Goal: Information Seeking & Learning: Learn about a topic

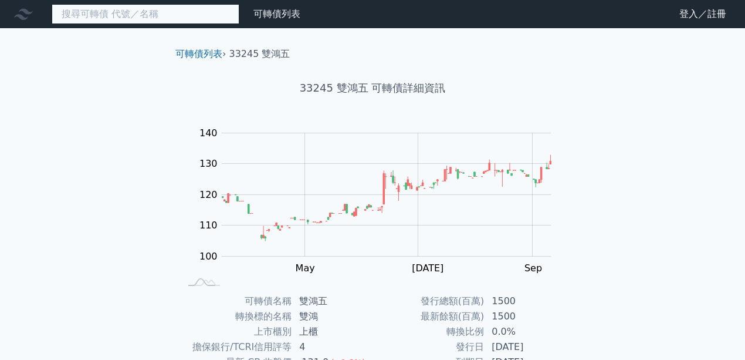
click at [157, 17] on input at bounding box center [146, 14] width 188 height 20
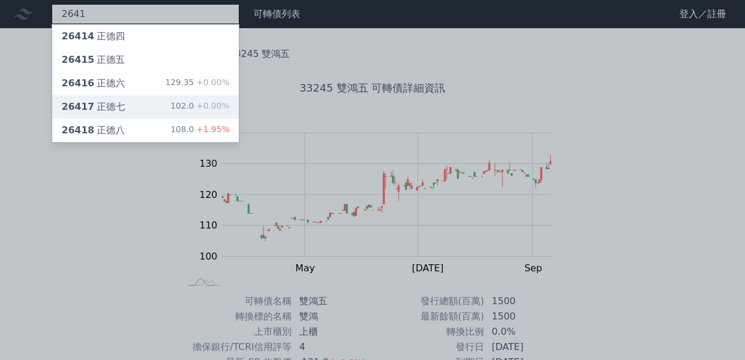
type input "2641"
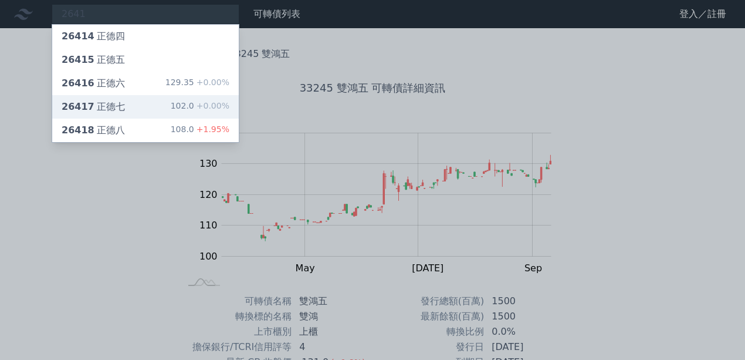
click at [153, 107] on div "26417 正德七 102.0 +0.00%" at bounding box center [145, 106] width 187 height 23
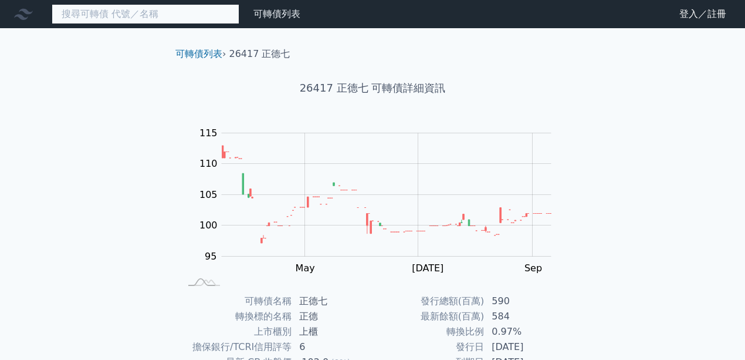
click at [184, 16] on input at bounding box center [146, 14] width 188 height 20
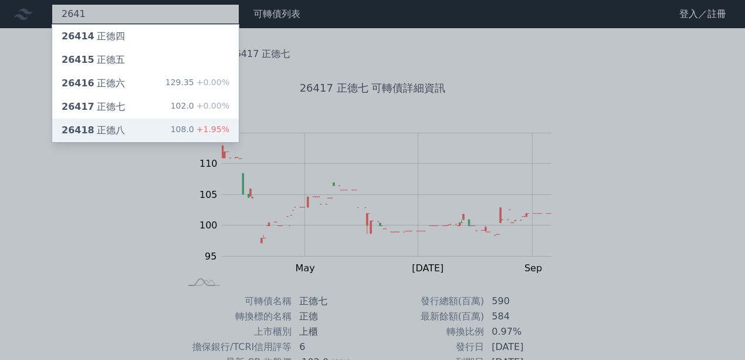
type input "2641"
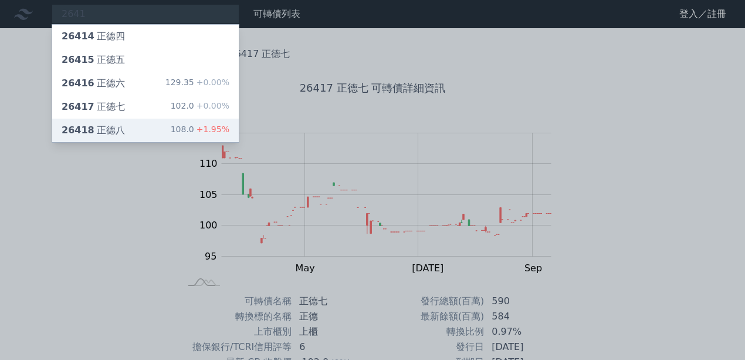
click at [142, 124] on div "26418 正德八 108.0 +1.95%" at bounding box center [145, 130] width 187 height 23
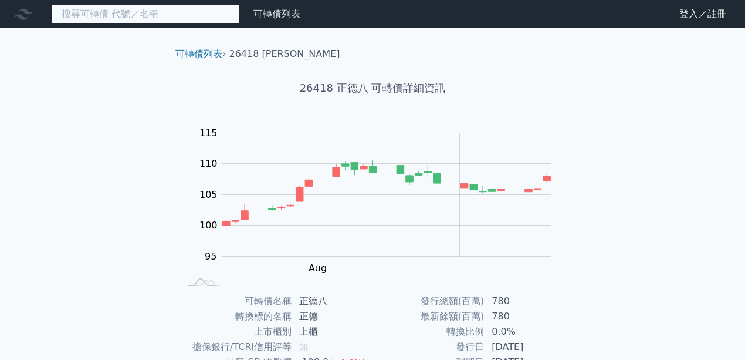
click at [160, 20] on input at bounding box center [146, 14] width 188 height 20
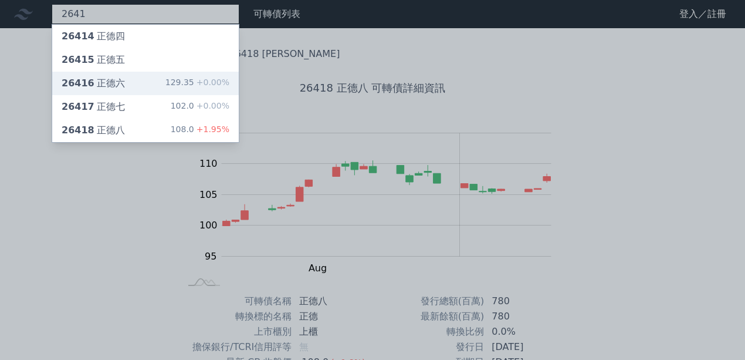
type input "2641"
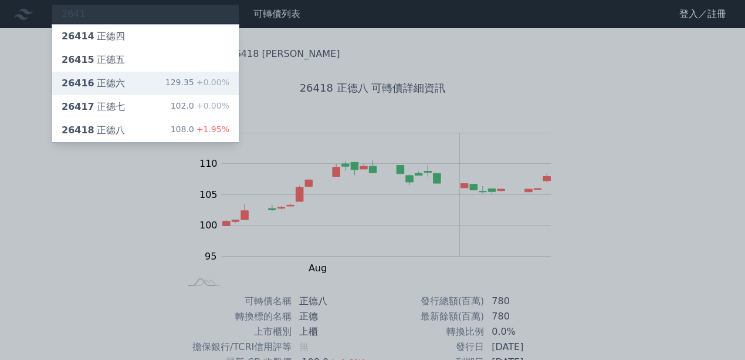
click at [146, 76] on div "26416 正德六 129.35 +0.00%" at bounding box center [145, 83] width 187 height 23
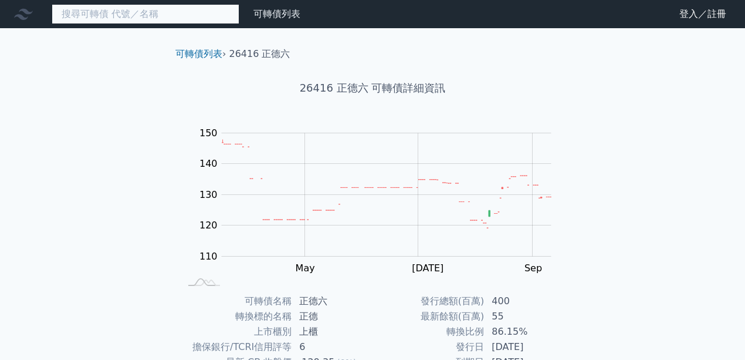
click at [173, 15] on input at bounding box center [146, 14] width 188 height 20
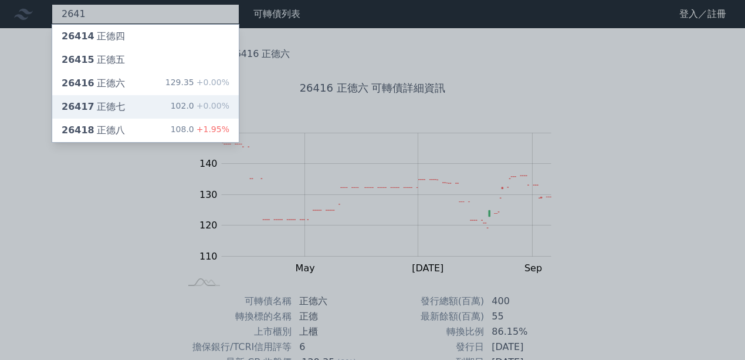
type input "2641"
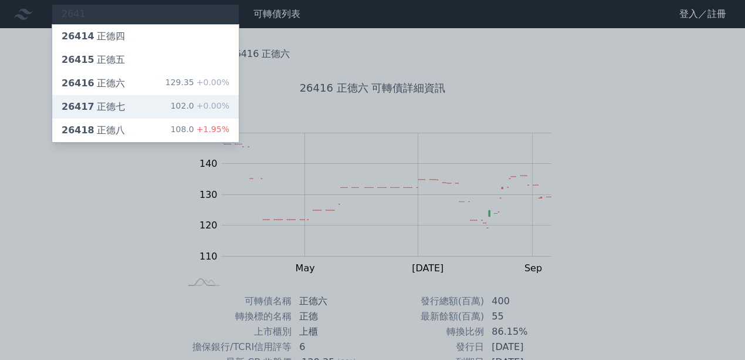
click at [155, 102] on div "26417 正德七 102.0 +0.00%" at bounding box center [145, 106] width 187 height 23
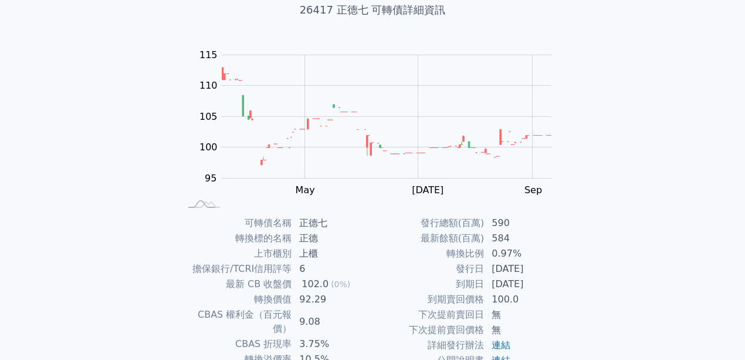
scroll to position [156, 0]
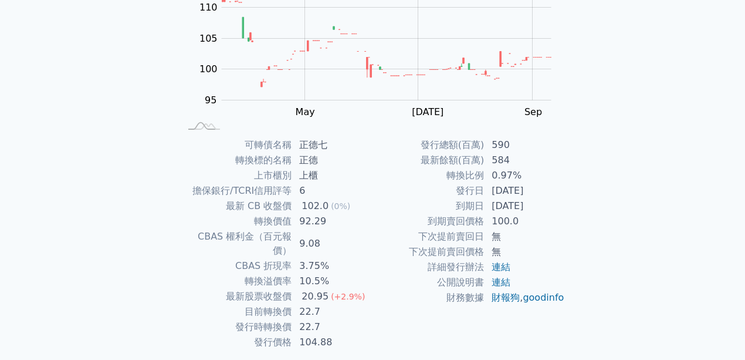
drag, startPoint x: 503, startPoint y: 187, endPoint x: 539, endPoint y: 185, distance: 36.5
click at [539, 185] on td "[DATE]" at bounding box center [525, 190] width 80 height 15
click at [539, 190] on td "[DATE]" at bounding box center [525, 190] width 80 height 15
drag, startPoint x: 502, startPoint y: 201, endPoint x: 562, endPoint y: 201, distance: 59.3
click at [562, 201] on td "[DATE]" at bounding box center [525, 205] width 80 height 15
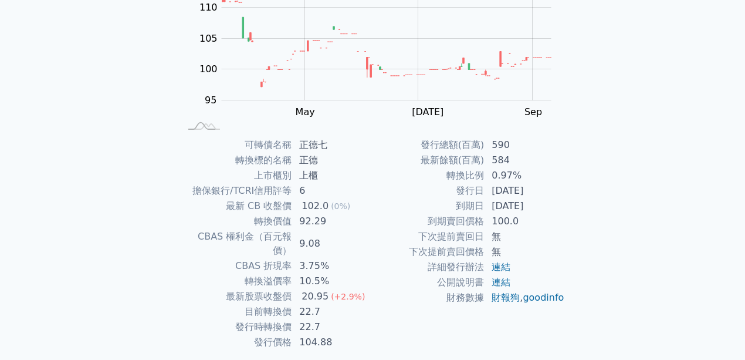
click at [562, 201] on td "[DATE]" at bounding box center [525, 205] width 80 height 15
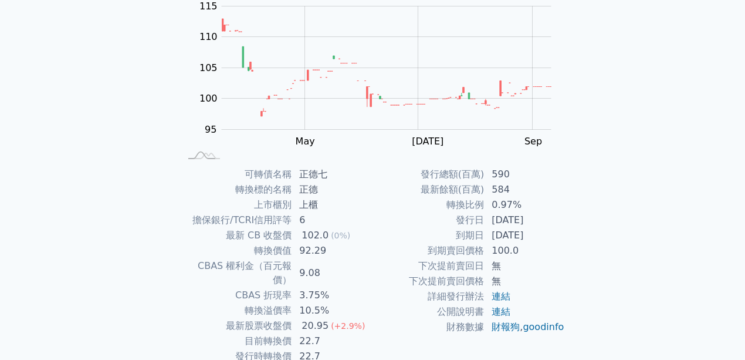
scroll to position [0, 0]
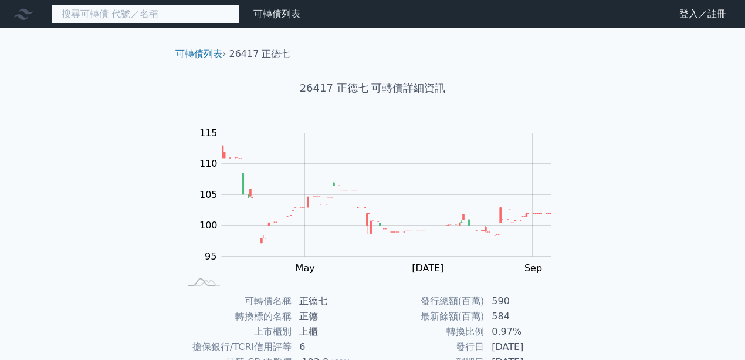
click at [226, 15] on input at bounding box center [146, 14] width 188 height 20
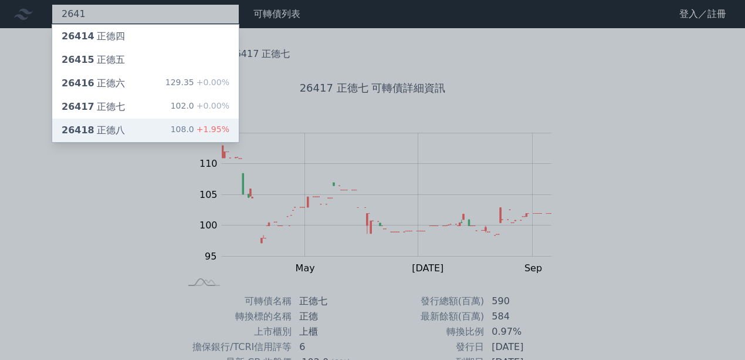
type input "2641"
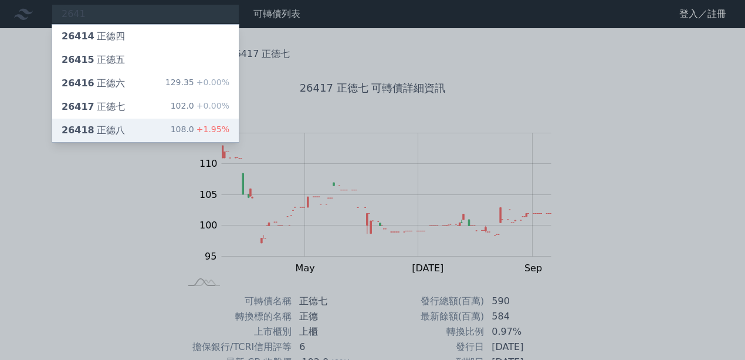
click at [149, 125] on div "26418 正德八 108.0 +1.95%" at bounding box center [145, 130] width 187 height 23
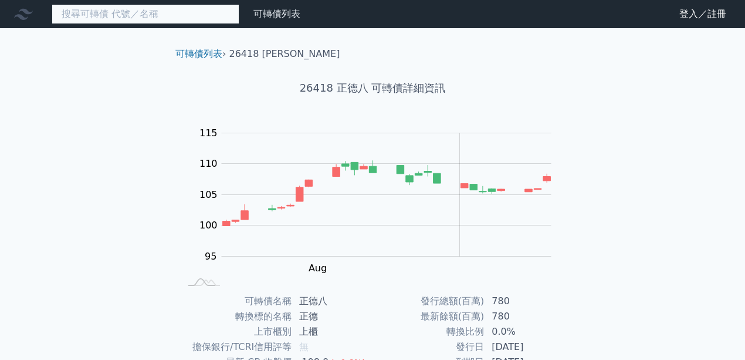
click at [208, 18] on input at bounding box center [146, 14] width 188 height 20
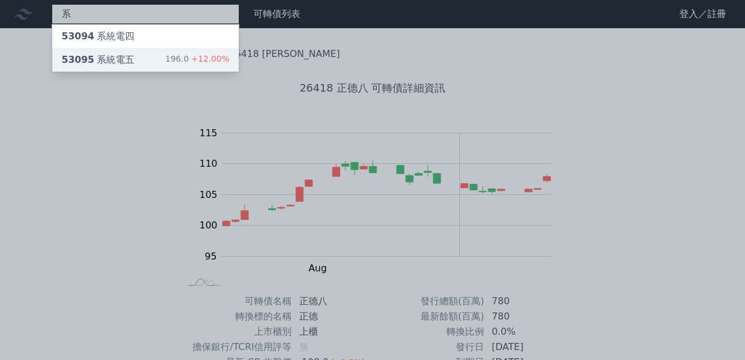
type input "系"
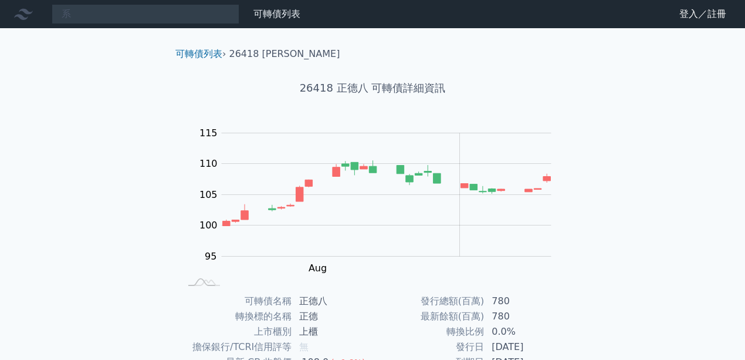
click at [187, 63] on div "26418 正德八 可轉債詳細資訊" at bounding box center [372, 88] width 413 height 54
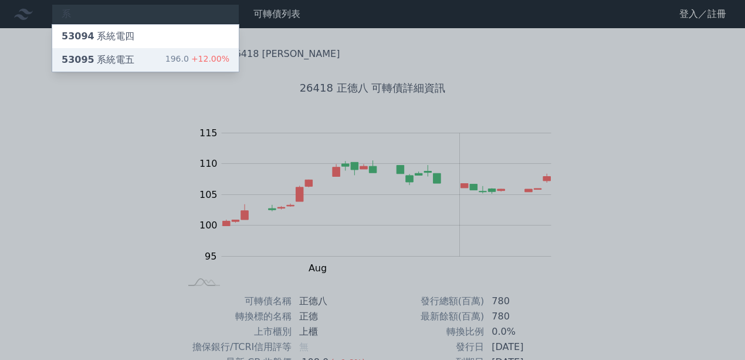
click at [185, 64] on div "196.0 +12.00%" at bounding box center [197, 60] width 64 height 14
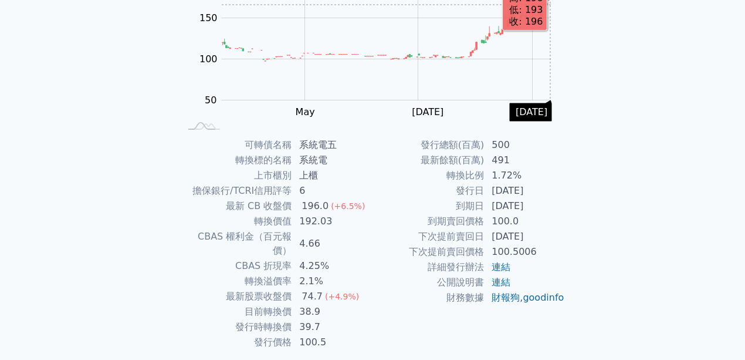
scroll to position [156, 0]
drag, startPoint x: 500, startPoint y: 210, endPoint x: 539, endPoint y: 207, distance: 39.4
click at [539, 207] on td "[DATE]" at bounding box center [525, 205] width 80 height 15
click at [583, 199] on div "可轉債列表 › 53095 系統電五 53095 系統電五 可轉債詳細資訊 Zoom Out 100 40 60 80 100 250 200 150 50 …" at bounding box center [372, 136] width 451 height 529
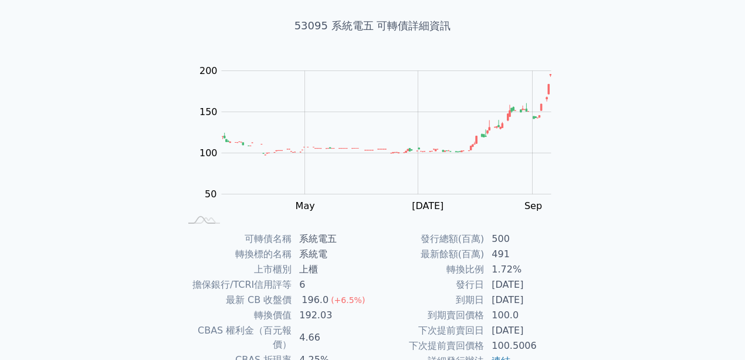
scroll to position [0, 0]
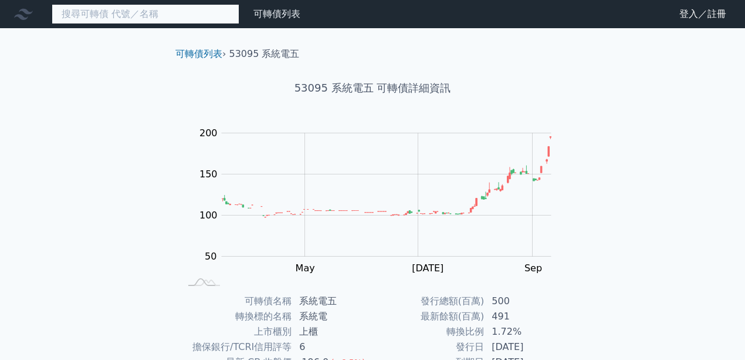
click at [180, 19] on input at bounding box center [146, 14] width 188 height 20
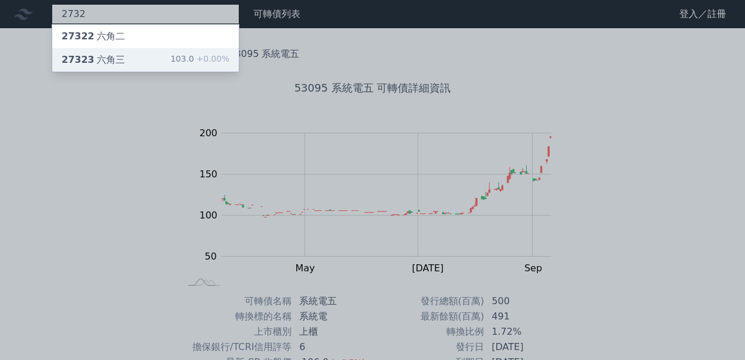
type input "2732"
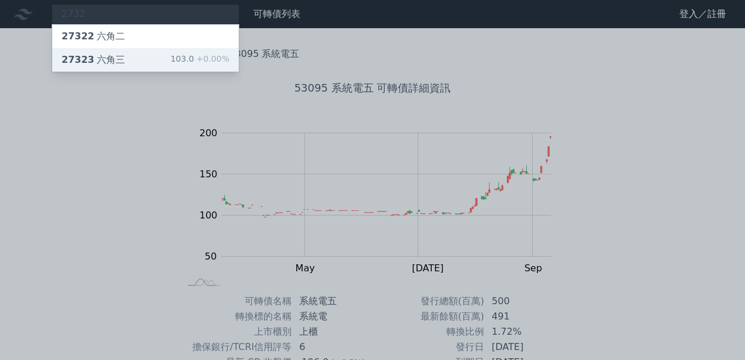
click at [158, 54] on div "27323 六角三 103.0 +0.00%" at bounding box center [145, 59] width 187 height 23
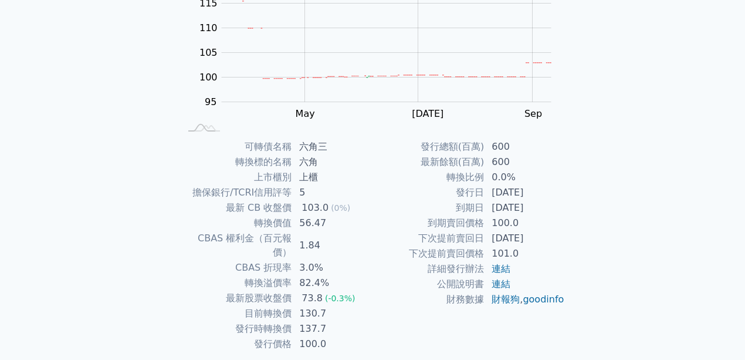
scroll to position [156, 0]
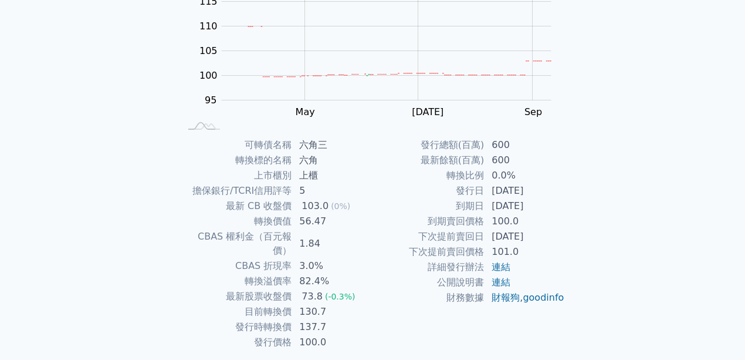
drag, startPoint x: 495, startPoint y: 190, endPoint x: 548, endPoint y: 191, distance: 52.8
click at [548, 191] on td "[DATE]" at bounding box center [525, 190] width 80 height 15
drag, startPoint x: 493, startPoint y: 146, endPoint x: 517, endPoint y: 149, distance: 24.2
click at [517, 149] on td "600" at bounding box center [525, 144] width 80 height 15
click at [345, 225] on td "56.47" at bounding box center [332, 221] width 80 height 15
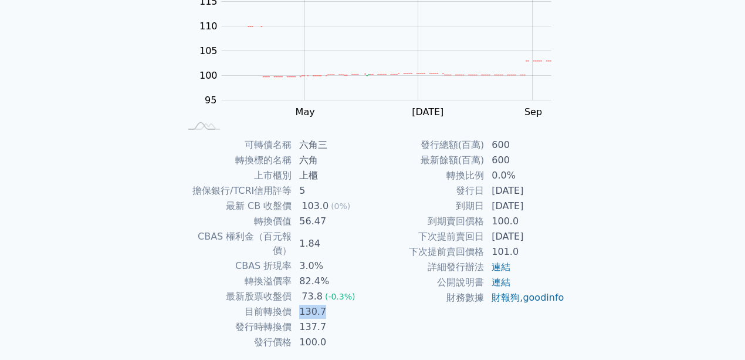
drag, startPoint x: 298, startPoint y: 293, endPoint x: 334, endPoint y: 294, distance: 36.4
click at [334, 304] on td "130.7" at bounding box center [332, 311] width 80 height 15
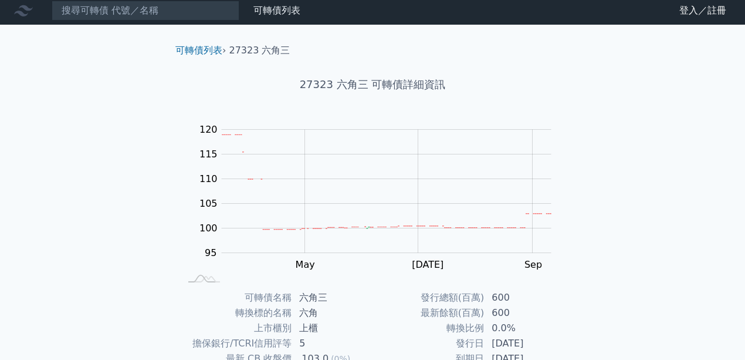
scroll to position [0, 0]
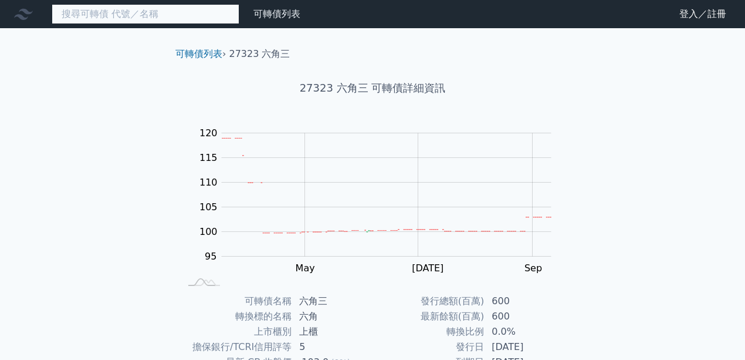
click at [181, 15] on input at bounding box center [146, 14] width 188 height 20
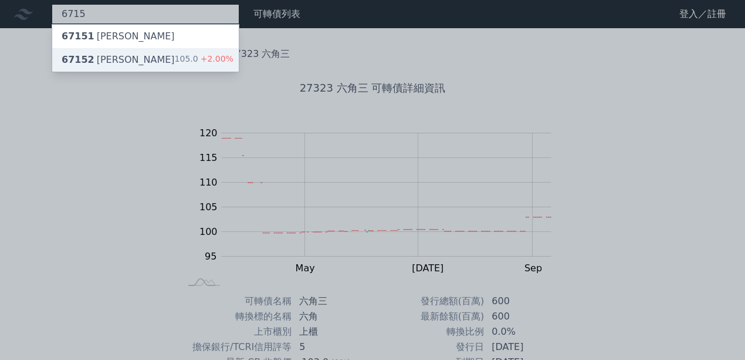
type input "6715"
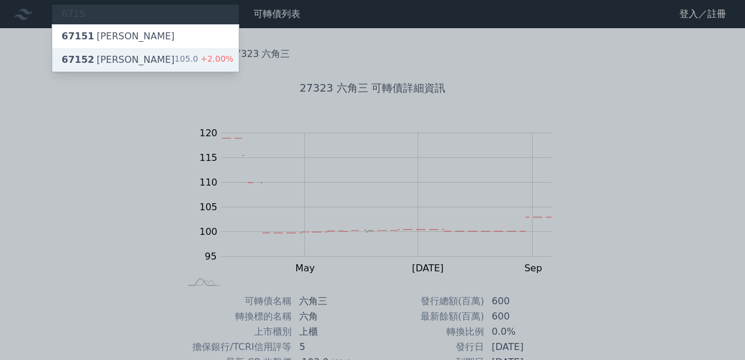
click at [149, 66] on div "67152 嘉基二 105.0 +2.00%" at bounding box center [145, 59] width 187 height 23
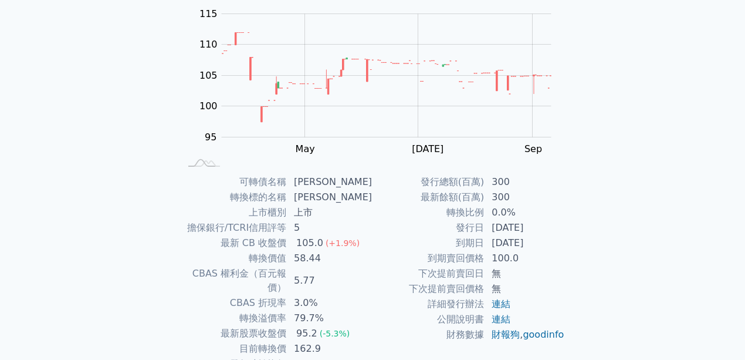
scroll to position [78, 0]
